Goal: Check status: Check status

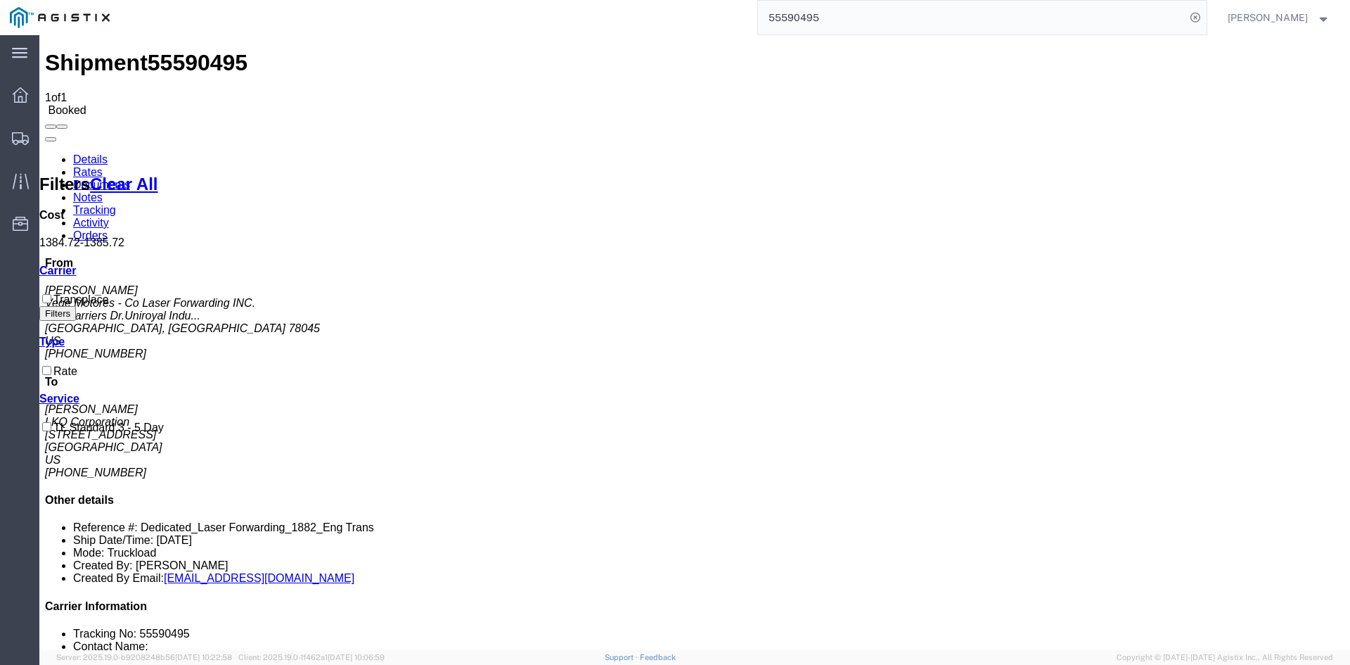
click at [827, 11] on input "55590495" at bounding box center [972, 18] width 428 height 34
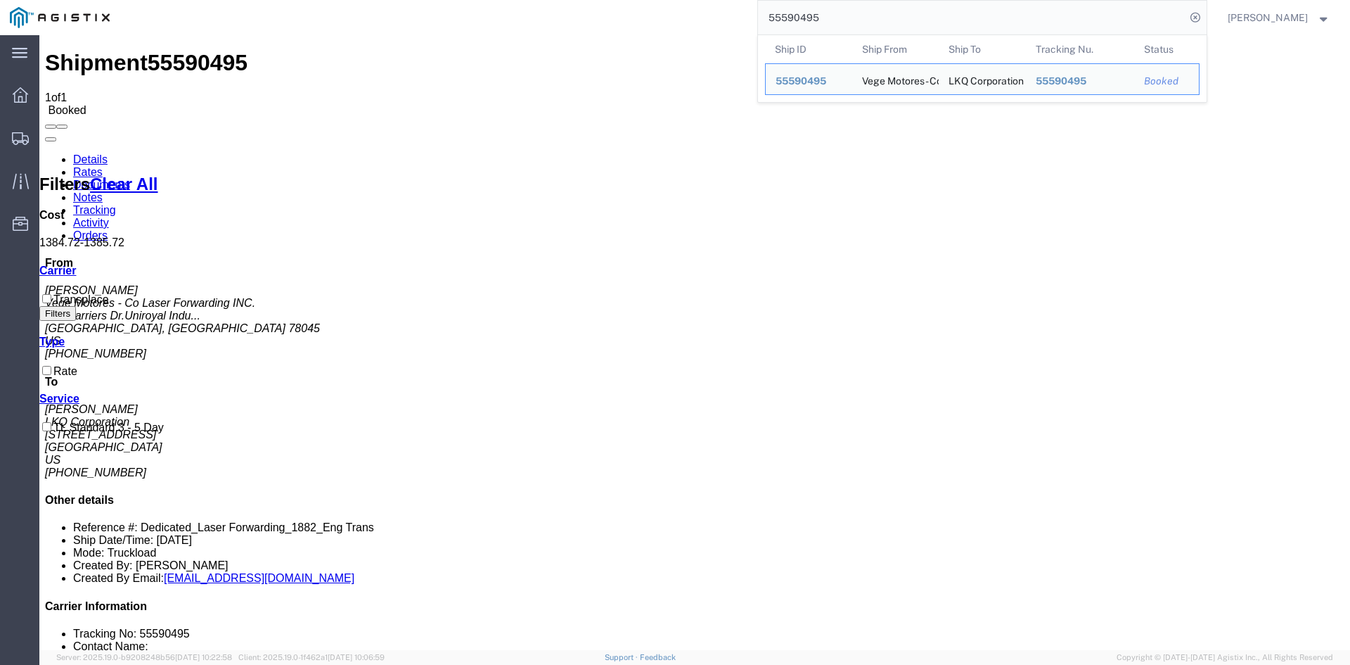
click at [827, 11] on input "55590495" at bounding box center [972, 18] width 428 height 34
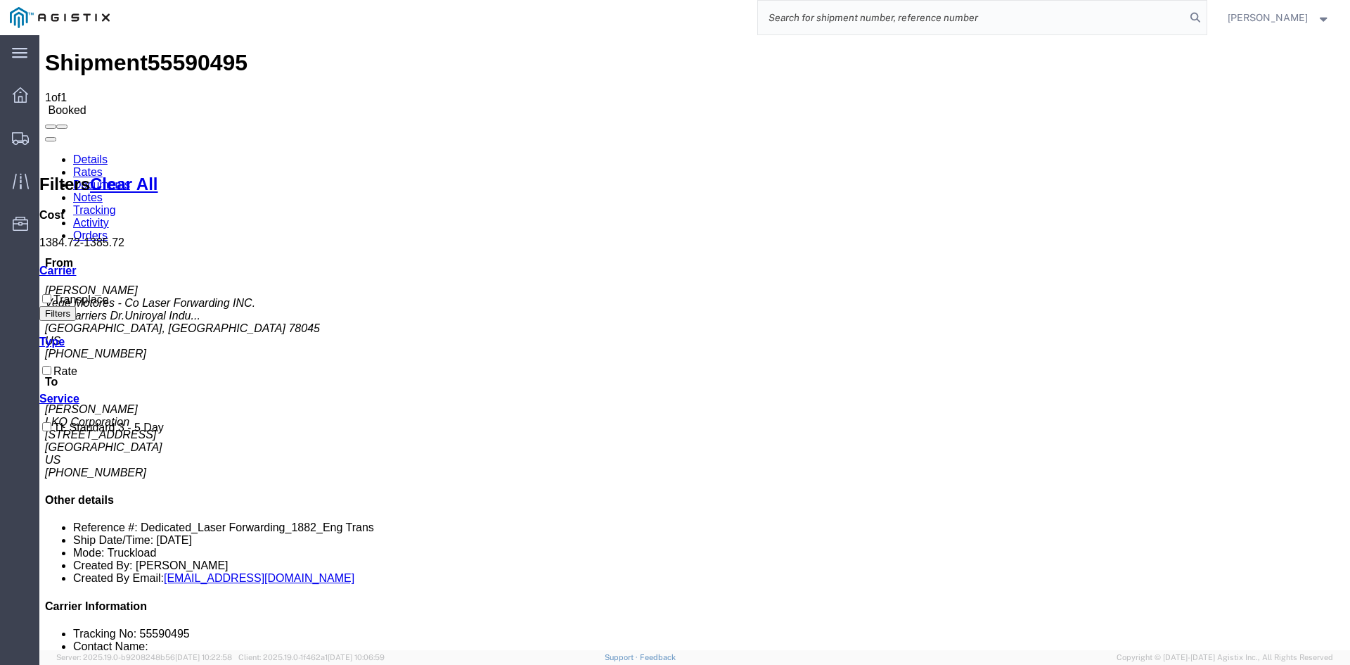
click at [954, 23] on input "search" at bounding box center [972, 18] width 428 height 34
paste input "56832410"
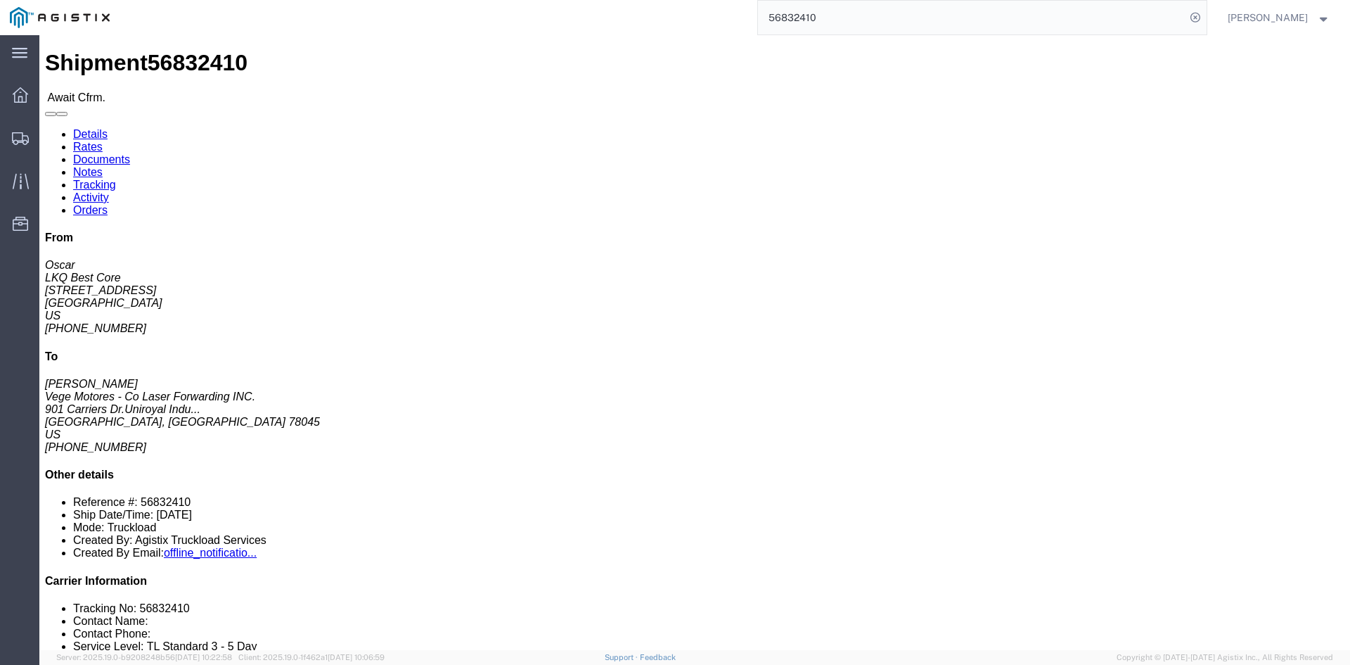
click link "Rates"
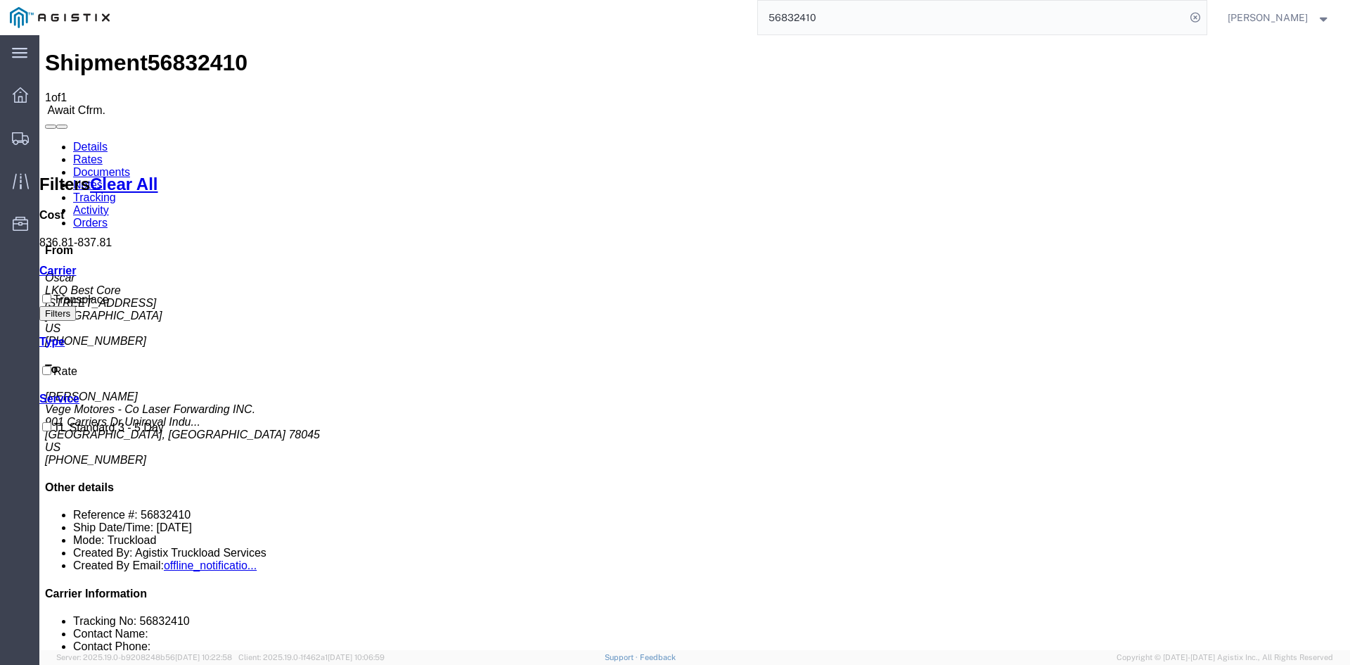
click at [814, 25] on input "56832410" at bounding box center [972, 18] width 428 height 34
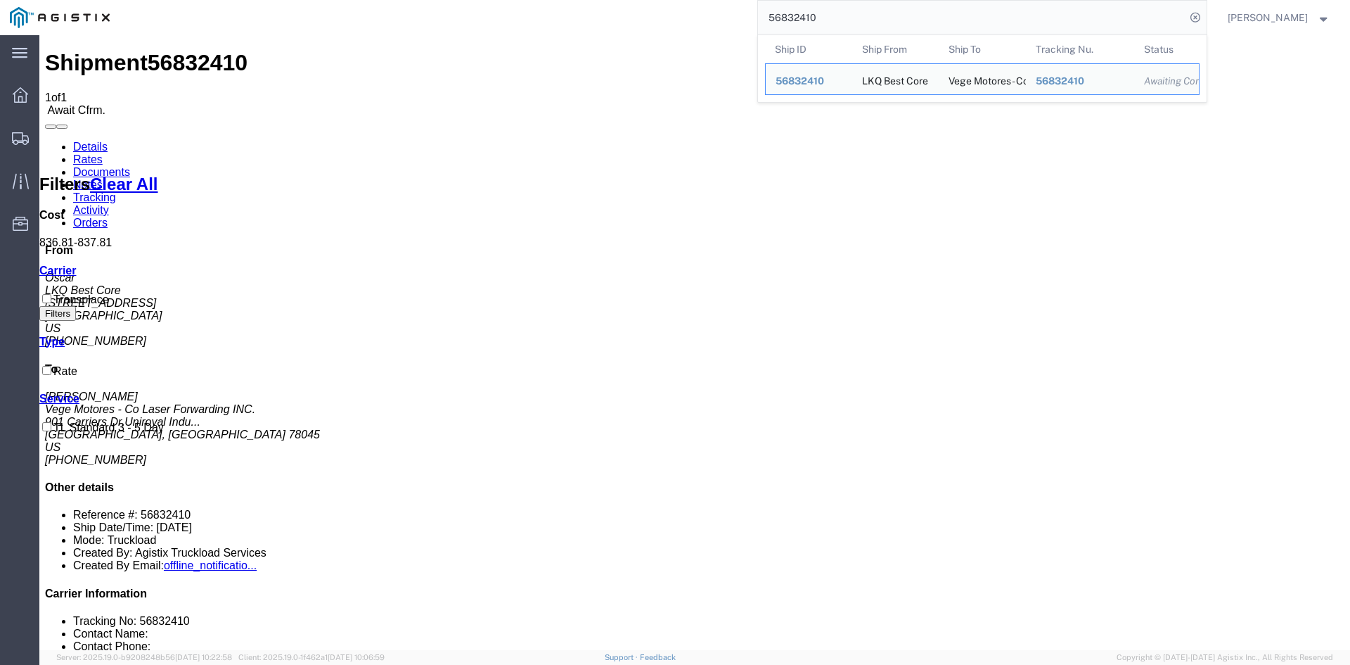
click at [814, 25] on input "56832410" at bounding box center [972, 18] width 428 height 34
paste input "09756"
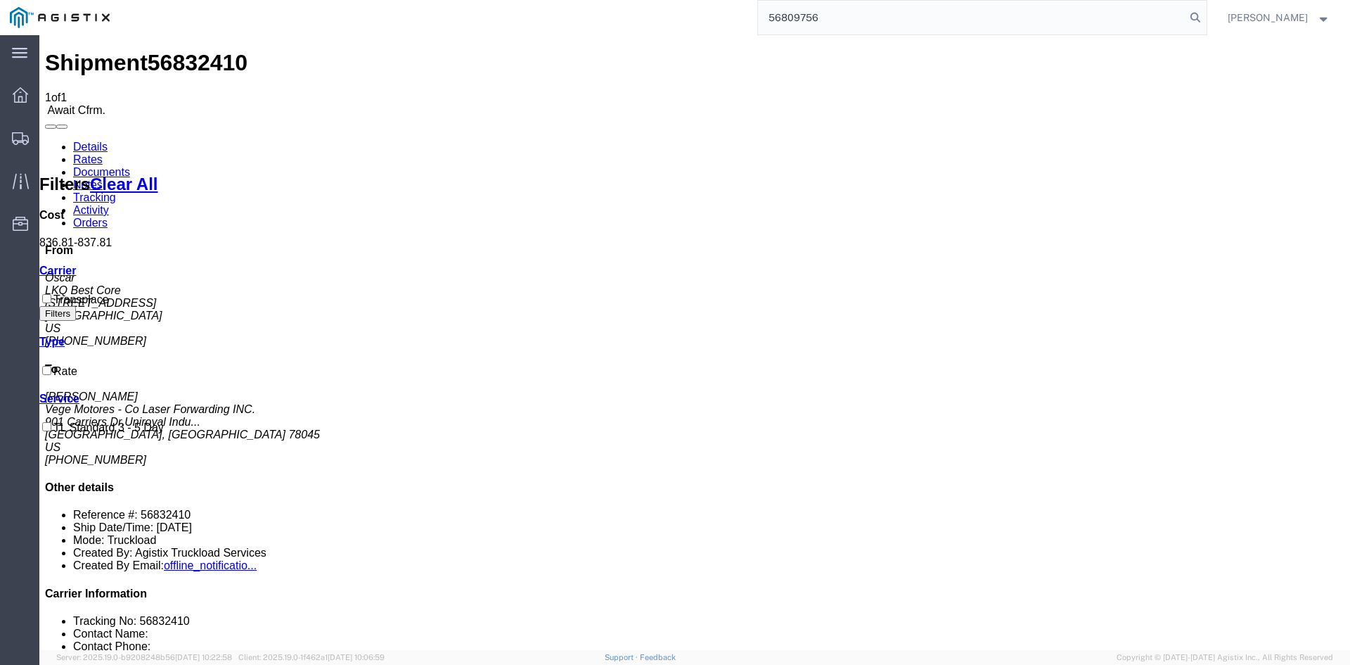
type input "56809756"
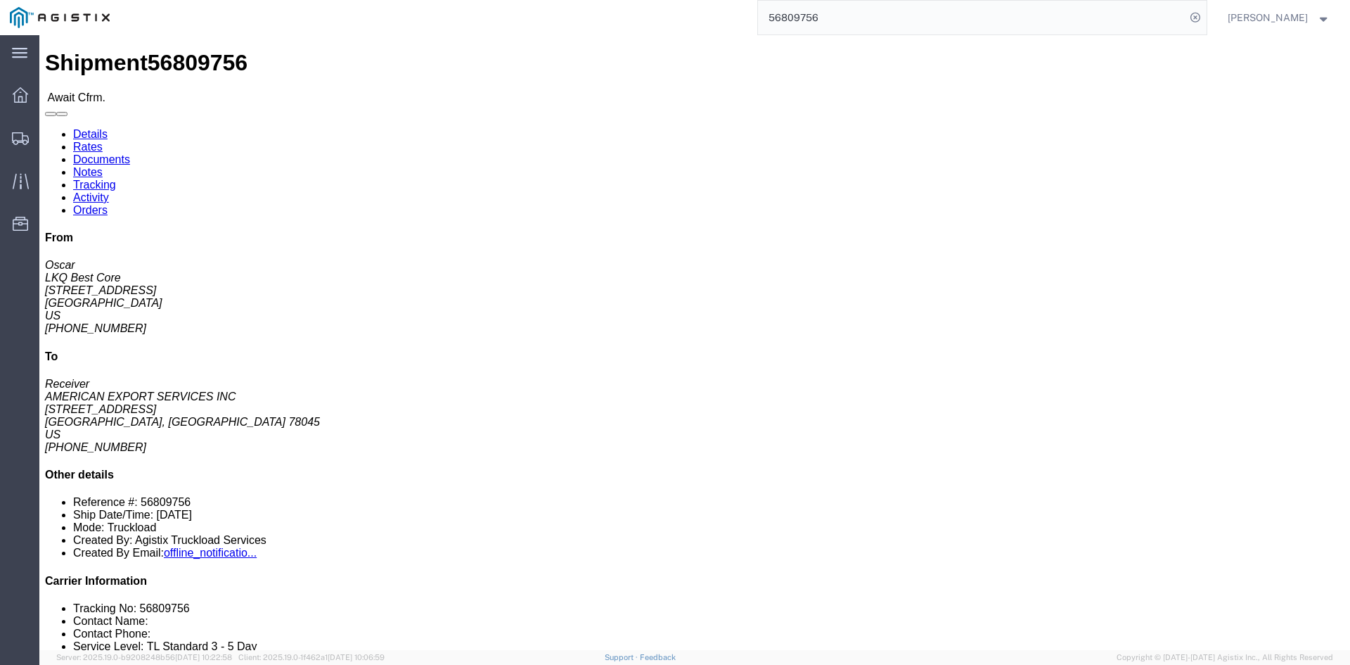
click link "Rates"
